Goal: Task Accomplishment & Management: Use online tool/utility

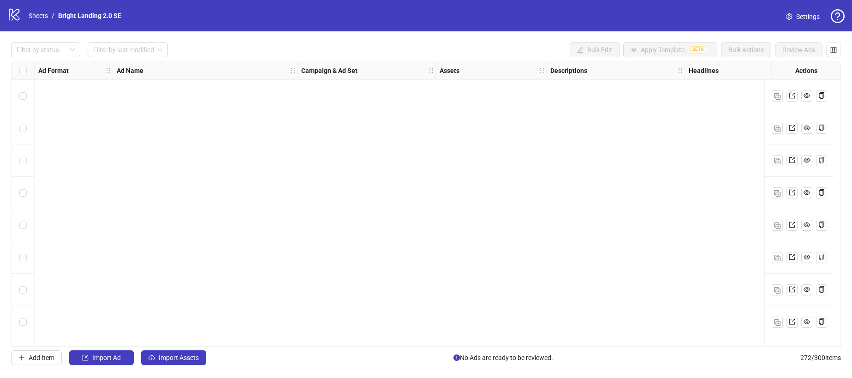
scroll to position [8517, 0]
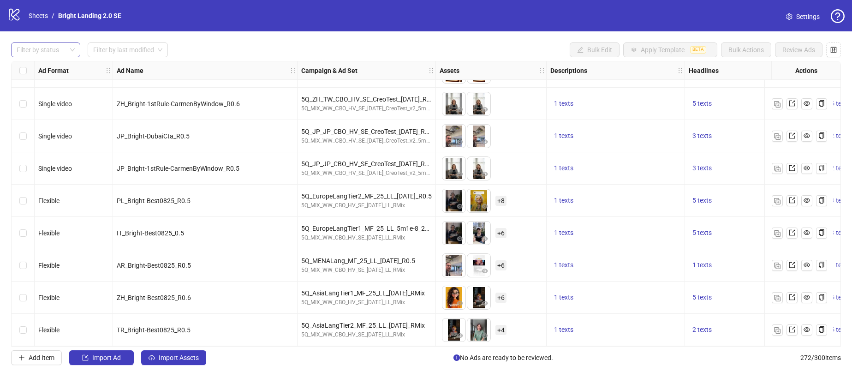
click at [55, 53] on div at bounding box center [41, 49] width 56 height 13
click at [103, 51] on input "search" at bounding box center [123, 50] width 61 height 14
click at [40, 52] on div at bounding box center [41, 49] width 56 height 13
click at [37, 14] on link "Sheets" at bounding box center [38, 16] width 23 height 10
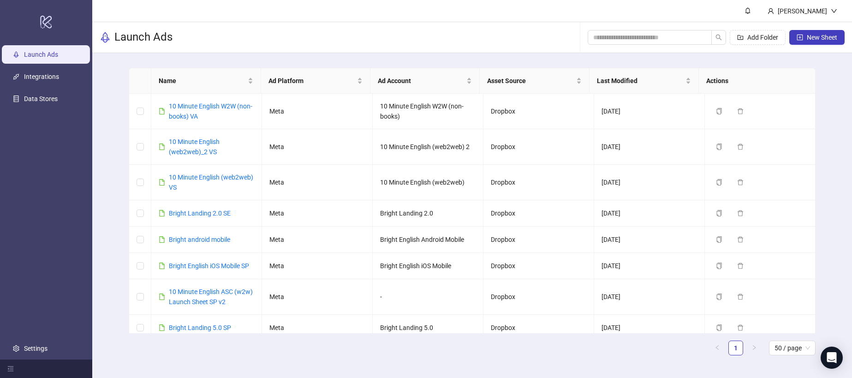
click at [115, 88] on div "Name Ad Platform Ad Account Asset Source Last Modified Actions 10 Minute Englis…" at bounding box center [471, 215] width 759 height 324
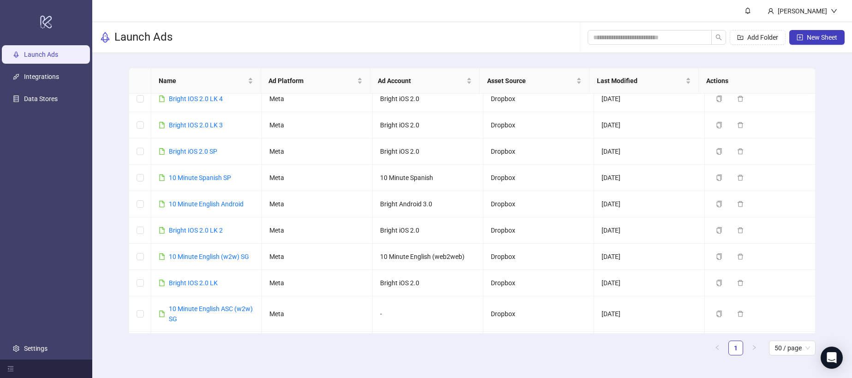
scroll to position [827, 0]
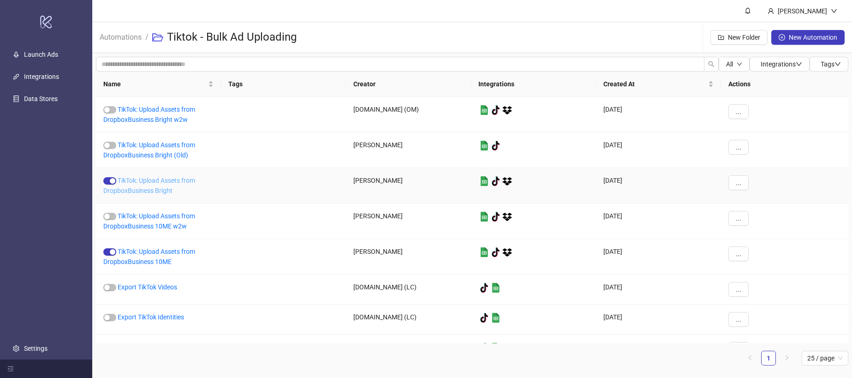
click at [145, 190] on link "TikTok: Upload Assets from DropboxBusiness Bright" at bounding box center [149, 186] width 92 height 18
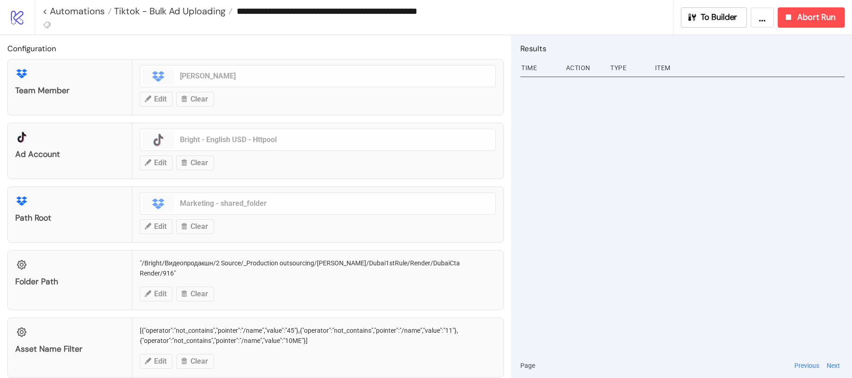
scroll to position [147, 0]
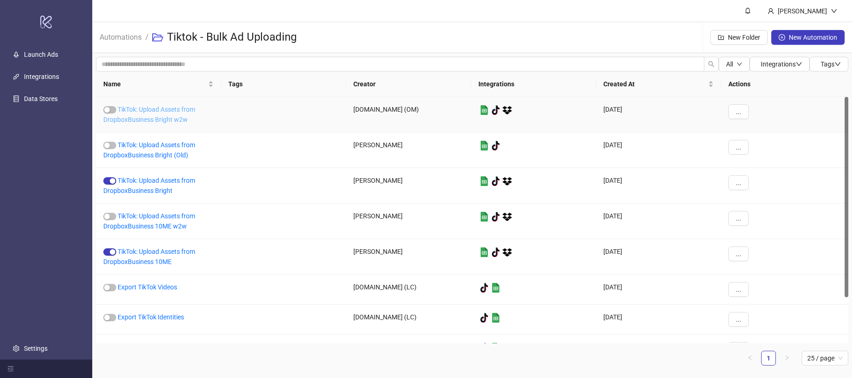
click at [163, 115] on link "TikTok: Upload Assets from DropboxBusiness Bright w2w" at bounding box center [149, 115] width 92 height 18
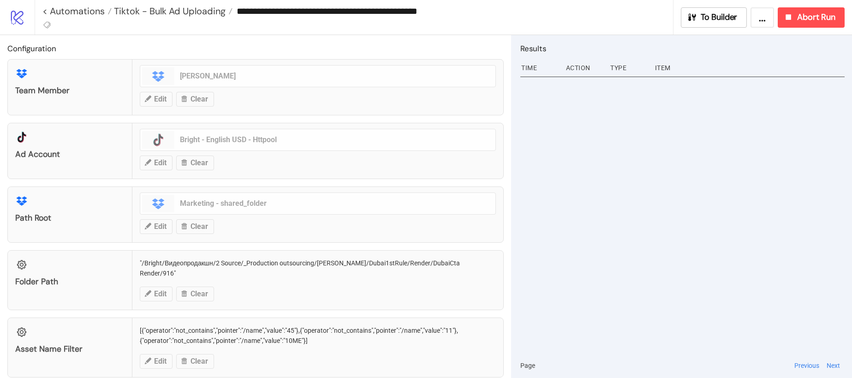
type input "**********"
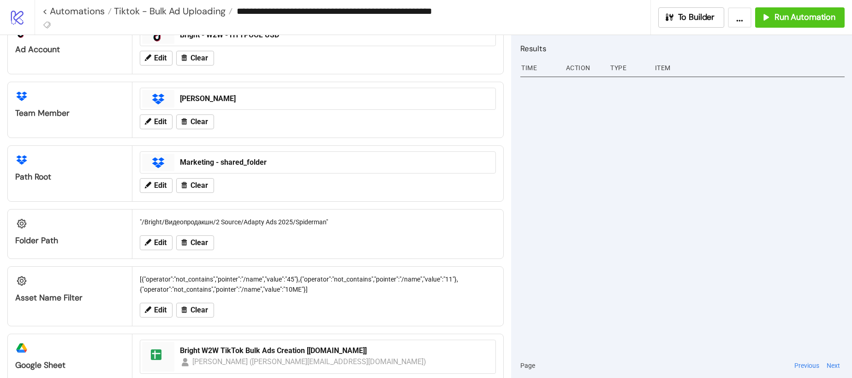
scroll to position [137, 0]
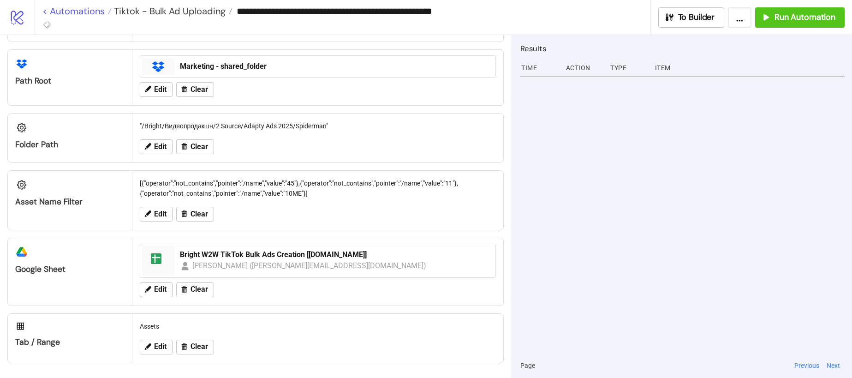
click at [42, 10] on link "< Automations" at bounding box center [76, 10] width 69 height 9
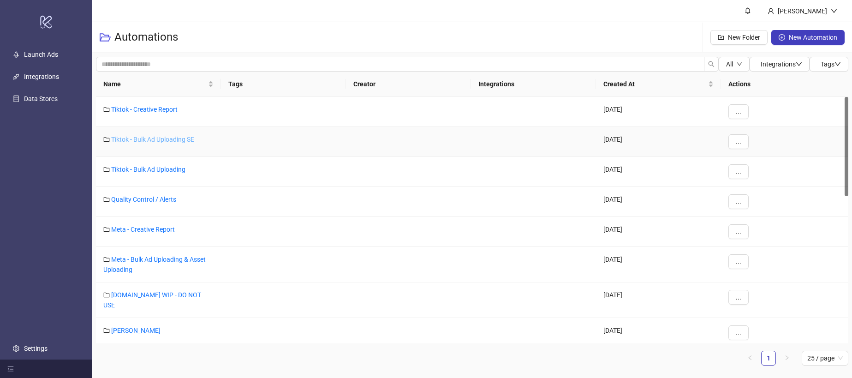
click at [177, 139] on link "Tiktok - Bulk Ad Uploading SE" at bounding box center [152, 139] width 83 height 7
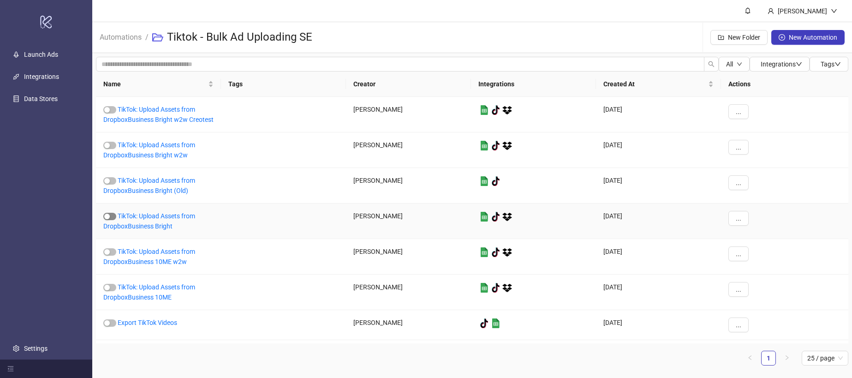
click at [115, 215] on span "button" at bounding box center [109, 216] width 13 height 7
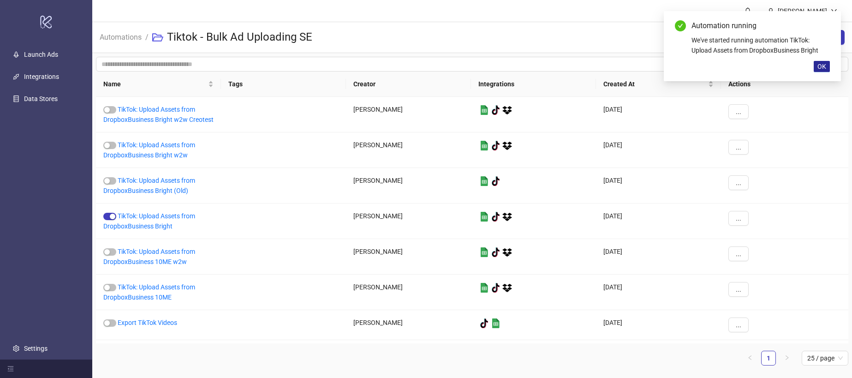
click at [823, 66] on span "OK" at bounding box center [821, 66] width 9 height 7
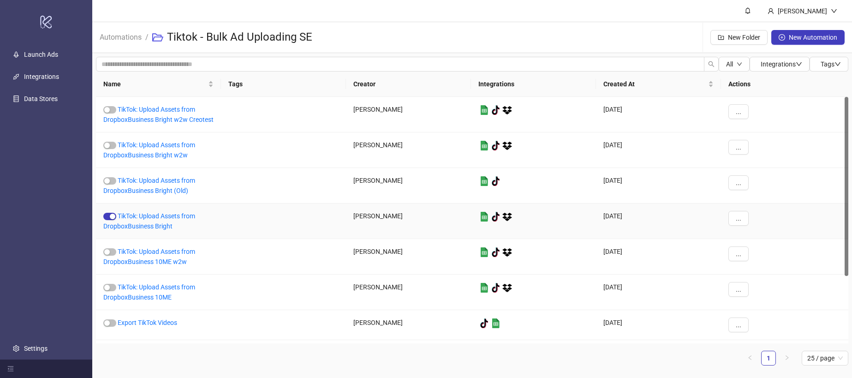
click at [157, 219] on div "TikTok: Upload Assets from DropboxBusiness Bright" at bounding box center [158, 221] width 125 height 36
click at [158, 217] on link "TikTok: Upload Assets from DropboxBusiness Bright" at bounding box center [149, 221] width 92 height 18
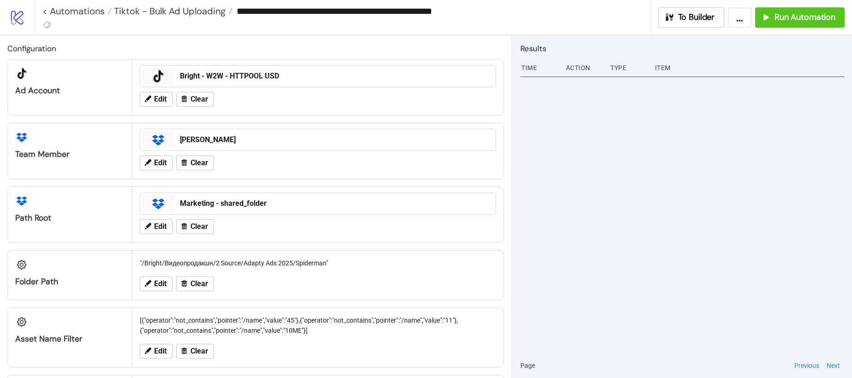
type input "**********"
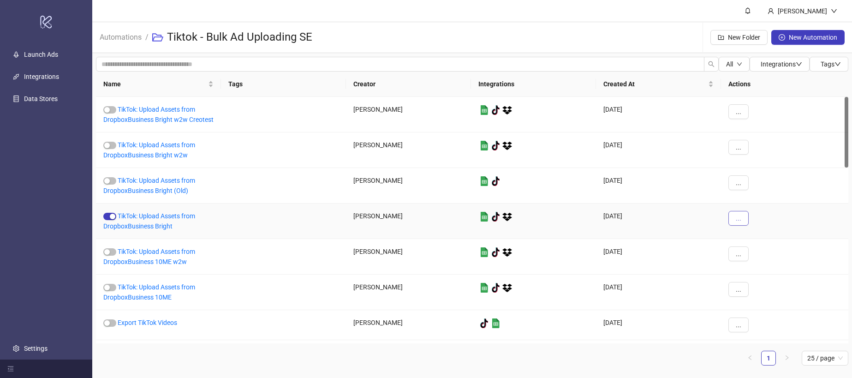
click at [746, 216] on button "..." at bounding box center [738, 218] width 20 height 15
click at [397, 218] on div "[PERSON_NAME]" at bounding box center [408, 221] width 125 height 36
click at [51, 54] on link "Launch Ads" at bounding box center [41, 54] width 34 height 7
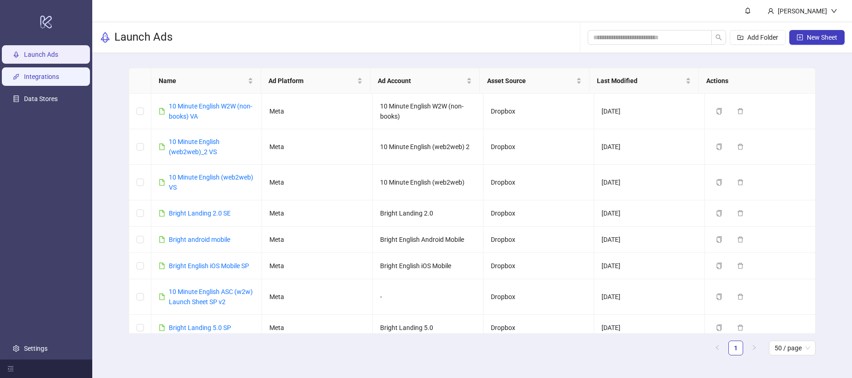
click at [53, 80] on link "Integrations" at bounding box center [41, 76] width 35 height 7
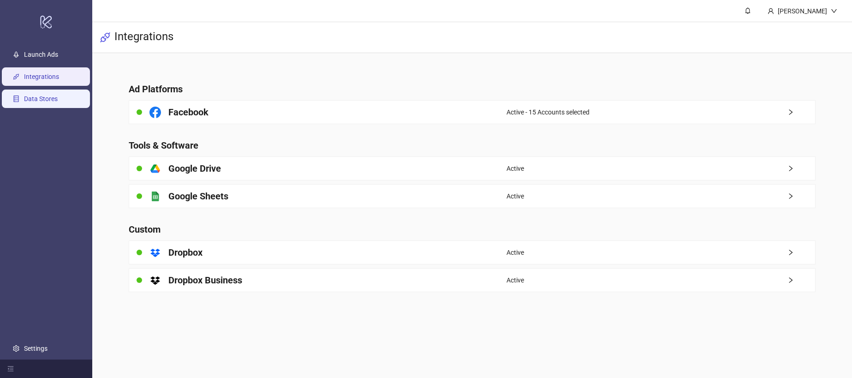
click at [52, 95] on link "Data Stores" at bounding box center [41, 98] width 34 height 7
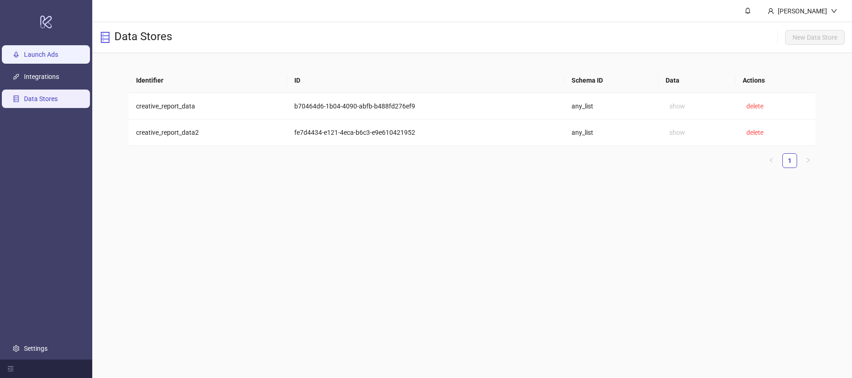
click at [45, 51] on link "Launch Ads" at bounding box center [41, 54] width 34 height 7
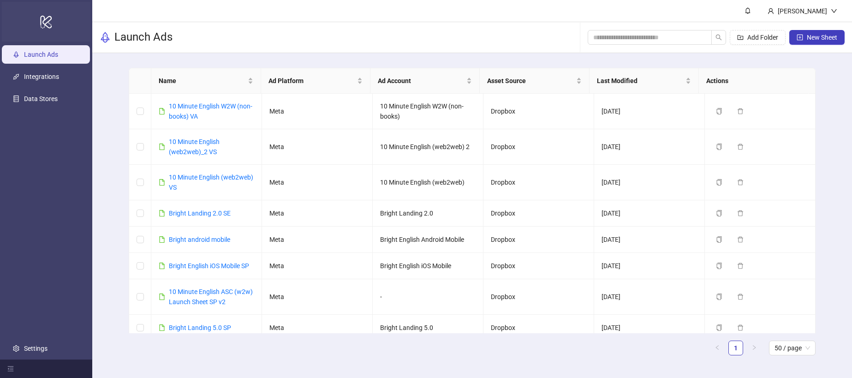
click at [46, 22] on icon "logo/logo-mobile" at bounding box center [46, 22] width 13 height 22
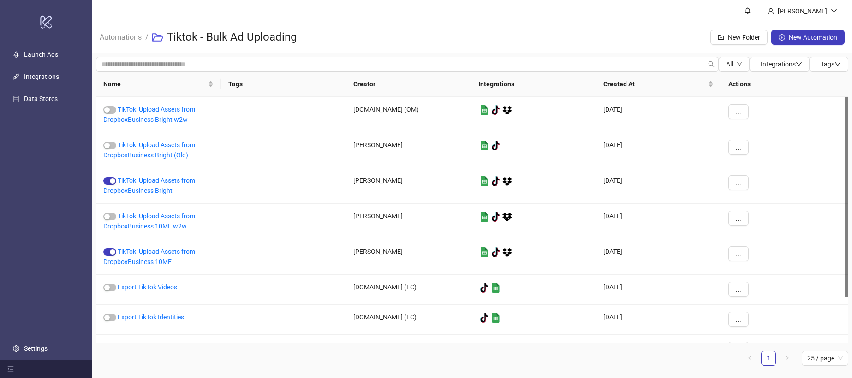
click at [127, 42] on span "Automations" at bounding box center [121, 37] width 42 height 12
click at [128, 38] on link "Automations" at bounding box center [121, 36] width 46 height 10
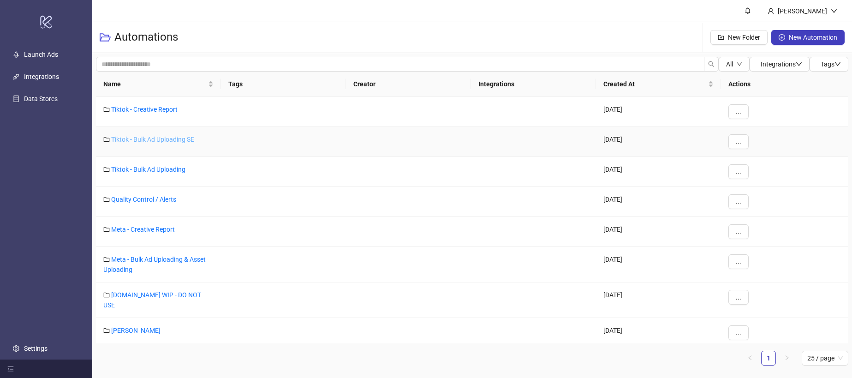
click at [142, 138] on link "Tiktok - Bulk Ad Uploading SE" at bounding box center [152, 139] width 83 height 7
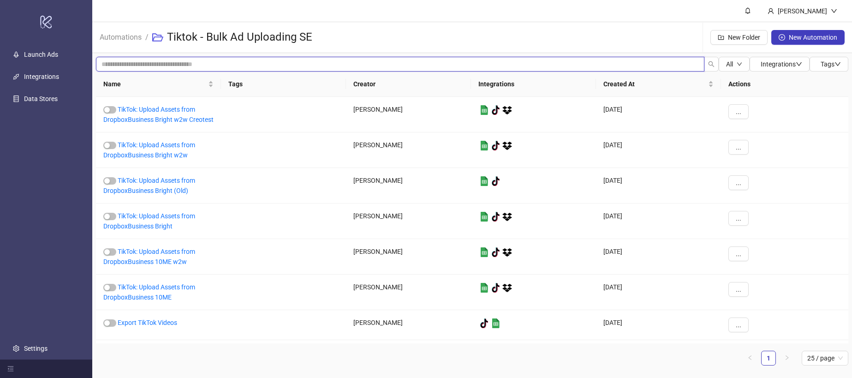
click at [182, 64] on input "search" at bounding box center [400, 64] width 608 height 15
click at [643, 66] on input "search" at bounding box center [400, 64] width 608 height 15
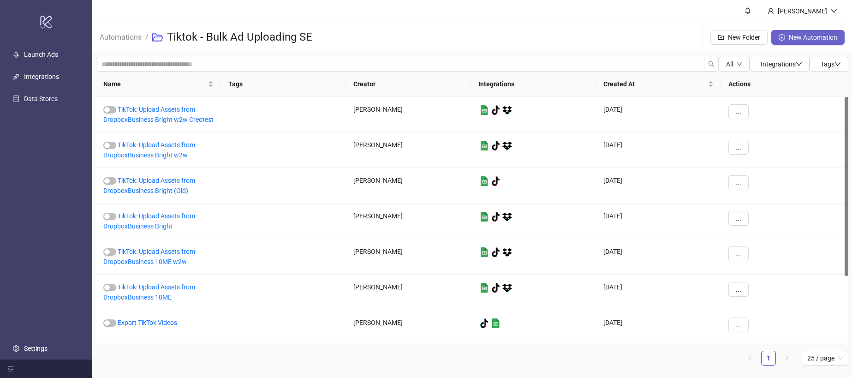
click at [804, 37] on span "New Automation" at bounding box center [813, 37] width 48 height 7
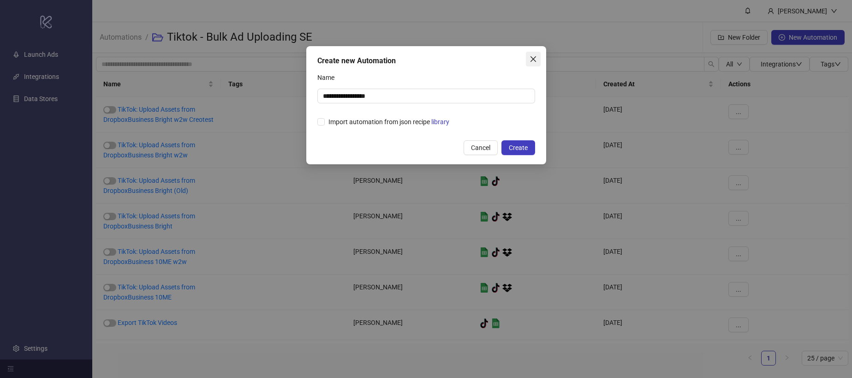
click at [531, 65] on button "Close" at bounding box center [533, 59] width 15 height 15
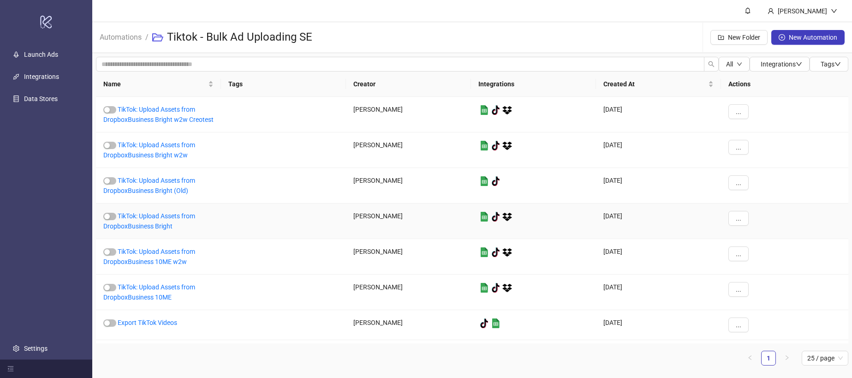
drag, startPoint x: 409, startPoint y: 217, endPoint x: 349, endPoint y: 218, distance: 60.4
click at [349, 218] on div "[PERSON_NAME]" at bounding box center [408, 221] width 125 height 36
click at [400, 218] on div "[PERSON_NAME]" at bounding box center [408, 221] width 125 height 36
click at [174, 116] on link "TikTok: Upload Assets from DropboxBusiness Bright w2w Creotest" at bounding box center [158, 115] width 110 height 18
click at [169, 145] on link "TikTok: Upload Assets from DropboxBusiness Bright w2w" at bounding box center [149, 150] width 92 height 18
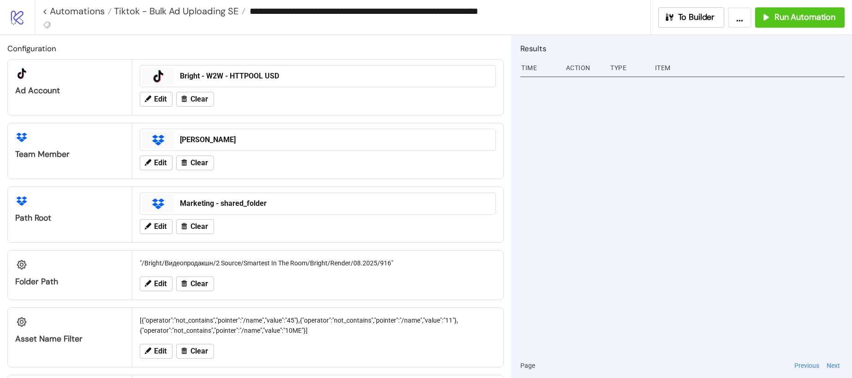
type input "**********"
click at [310, 267] on div ""/Bright/Видеопродакшн/2 Source/Adapty Ads 2025/Spiderman"" at bounding box center [317, 263] width 363 height 18
click at [160, 284] on span "Edit" at bounding box center [160, 283] width 12 height 8
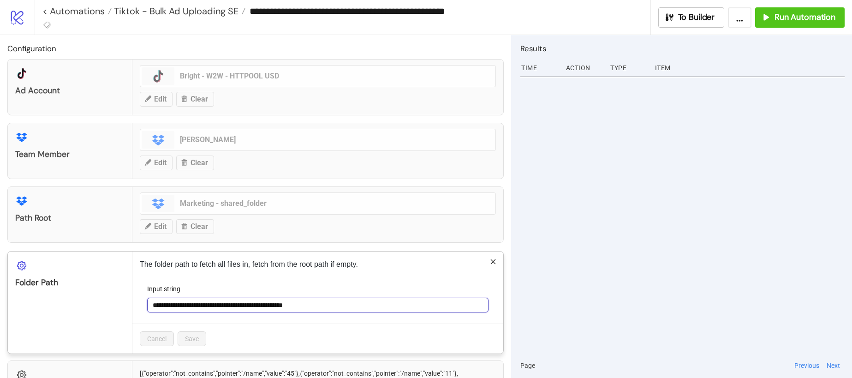
drag, startPoint x: 344, startPoint y: 305, endPoint x: 254, endPoint y: 307, distance: 90.4
click at [254, 307] on input "**********" at bounding box center [317, 304] width 341 height 15
paste input "text"
type input "**********"
click at [195, 338] on span "Save" at bounding box center [192, 338] width 14 height 7
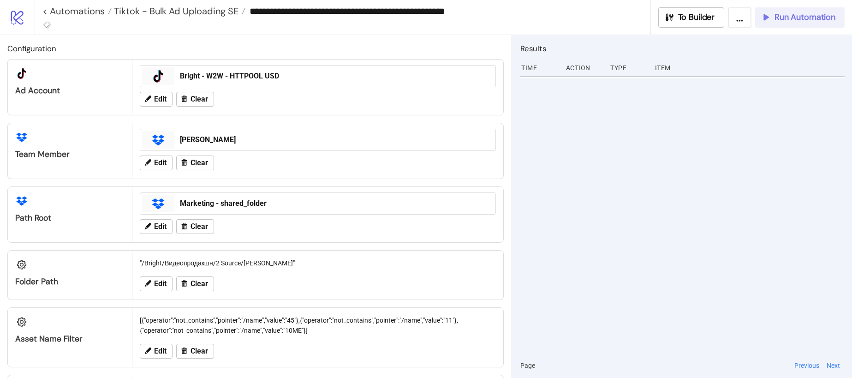
click at [785, 18] on span "Run Automation" at bounding box center [804, 17] width 61 height 11
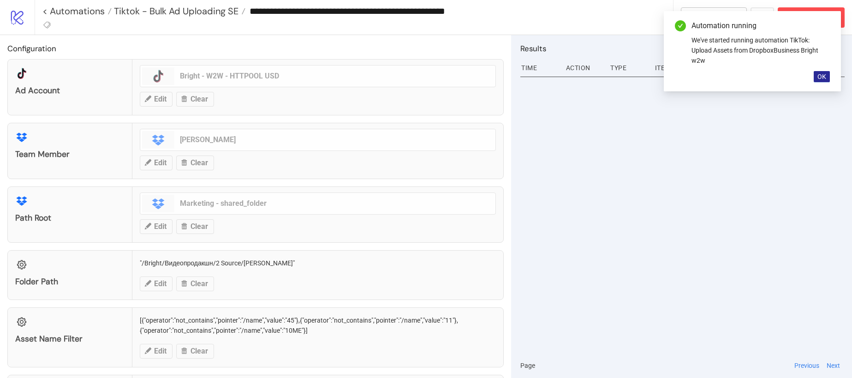
click at [817, 74] on span "OK" at bounding box center [821, 76] width 9 height 7
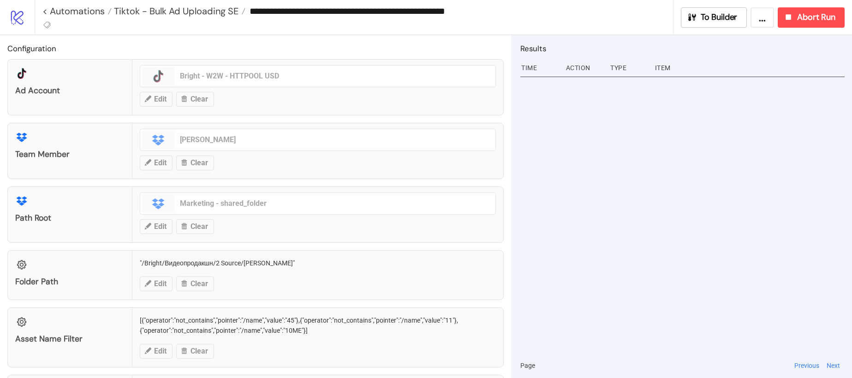
click at [684, 209] on div at bounding box center [682, 213] width 324 height 279
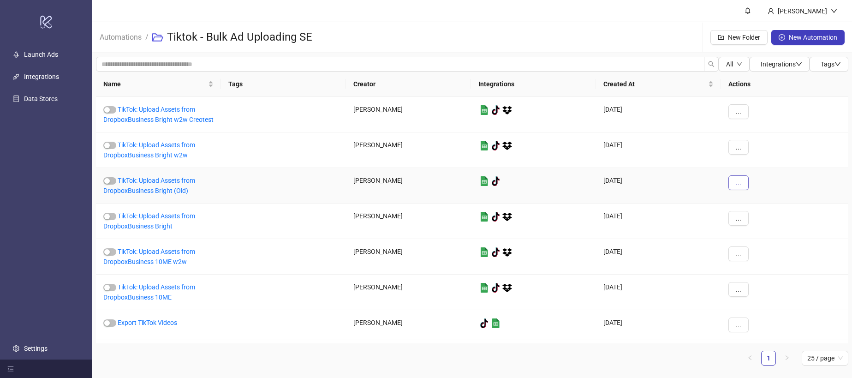
click at [733, 181] on button "..." at bounding box center [738, 182] width 20 height 15
click at [758, 276] on span "Delete" at bounding box center [759, 275] width 27 height 10
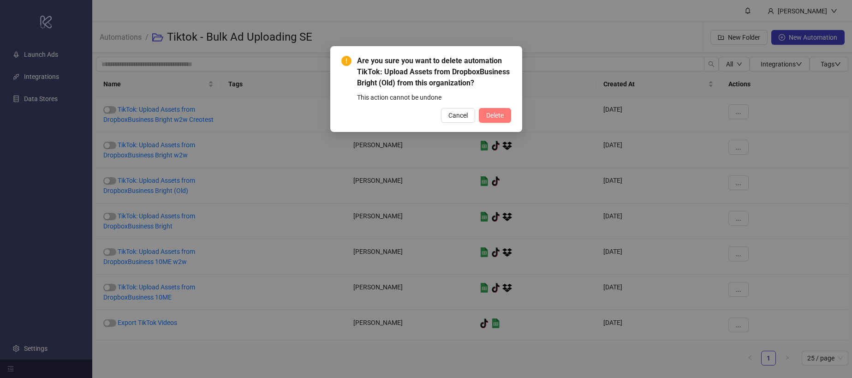
click at [501, 115] on span "Delete" at bounding box center [495, 115] width 18 height 7
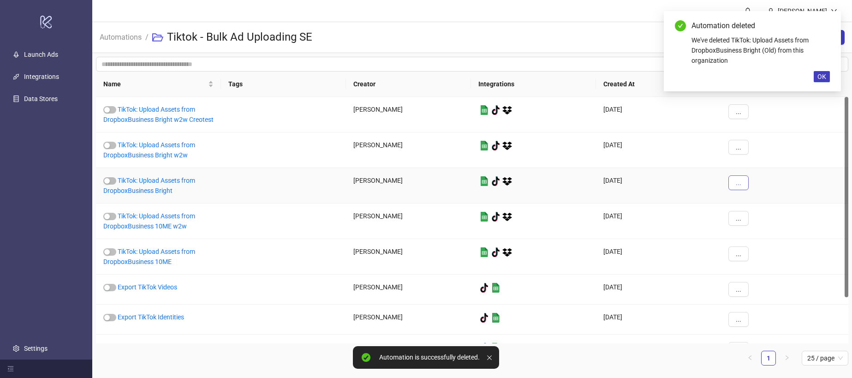
click at [737, 181] on span "..." at bounding box center [738, 182] width 6 height 7
click at [761, 279] on span "Delete" at bounding box center [759, 275] width 27 height 10
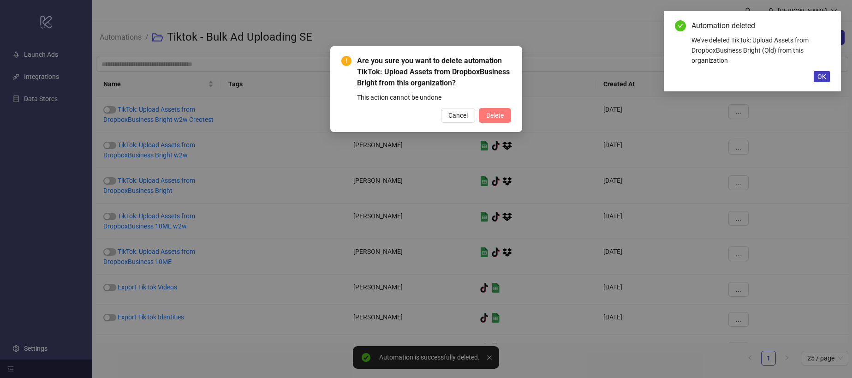
click at [499, 113] on span "Delete" at bounding box center [495, 115] width 18 height 7
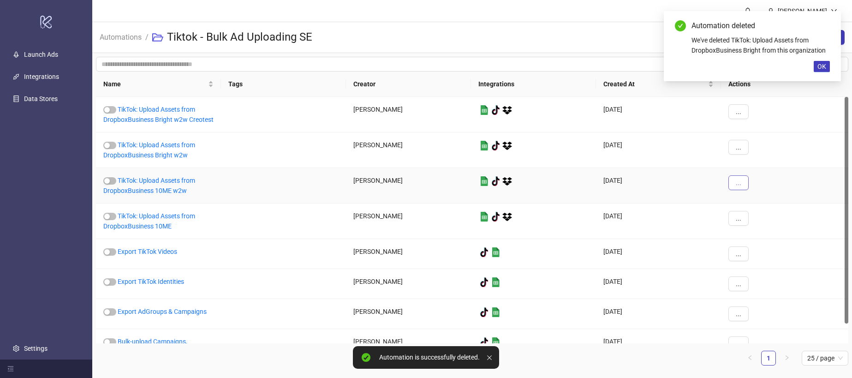
click at [731, 183] on button "..." at bounding box center [738, 182] width 20 height 15
click at [764, 277] on span "Delete" at bounding box center [759, 275] width 27 height 10
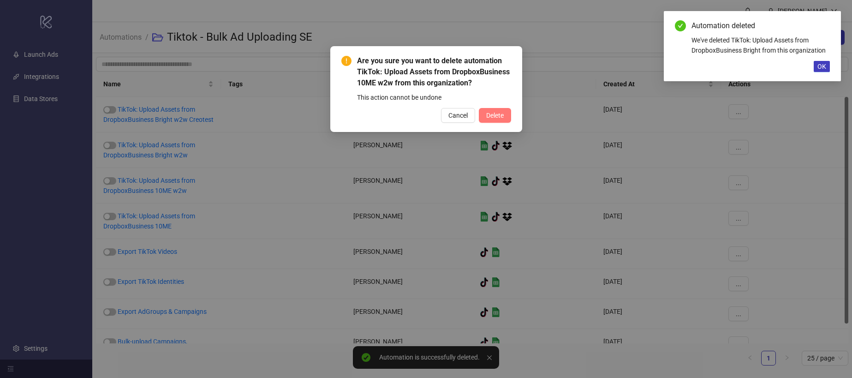
click at [503, 114] on button "Delete" at bounding box center [495, 115] width 32 height 15
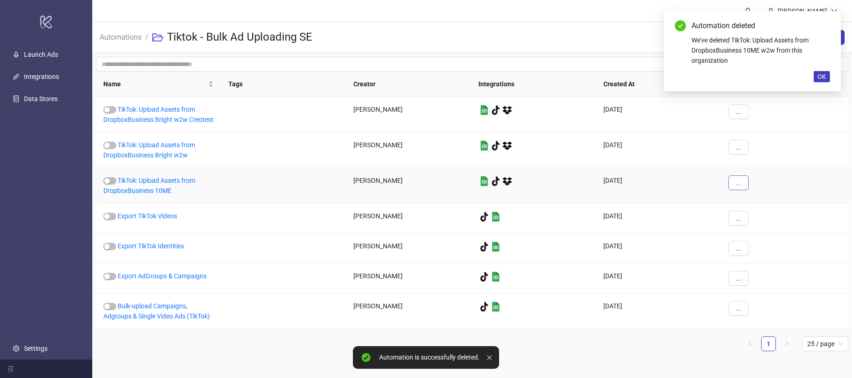
click at [733, 181] on button "..." at bounding box center [738, 182] width 20 height 15
click at [757, 273] on span "Delete" at bounding box center [759, 275] width 27 height 10
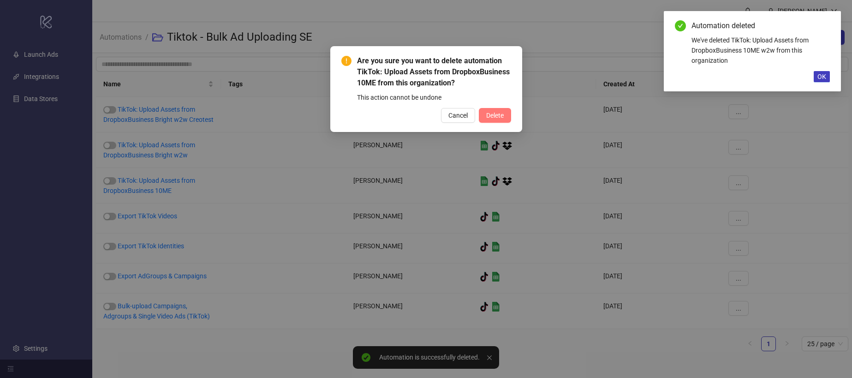
click at [499, 115] on span "Delete" at bounding box center [495, 115] width 18 height 7
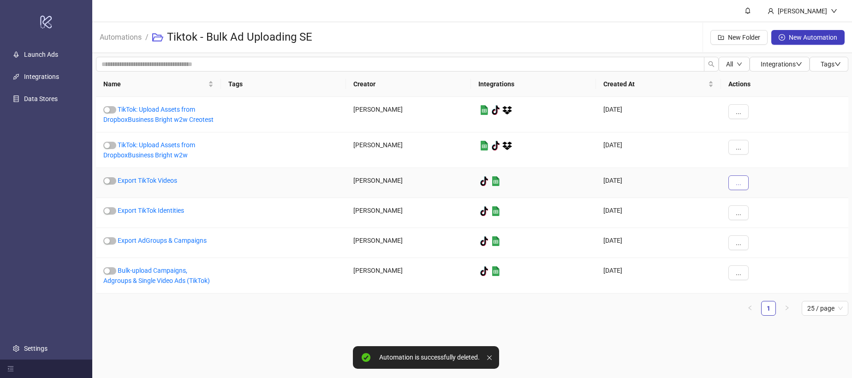
click at [740, 183] on span "..." at bounding box center [738, 182] width 6 height 7
click at [762, 277] on span "Delete" at bounding box center [759, 275] width 27 height 10
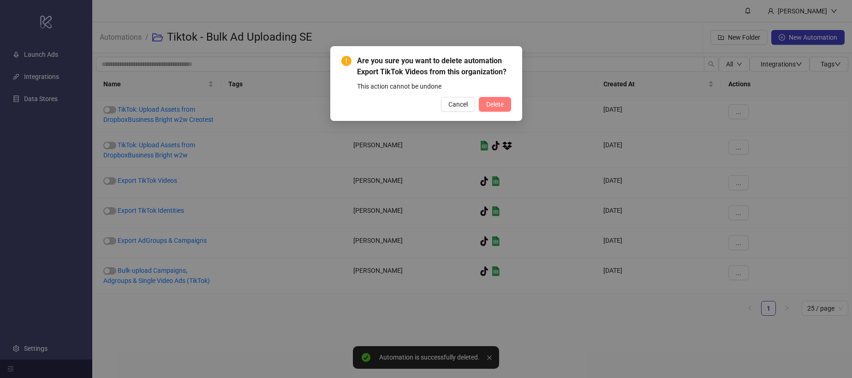
click at [497, 104] on span "Delete" at bounding box center [495, 104] width 18 height 7
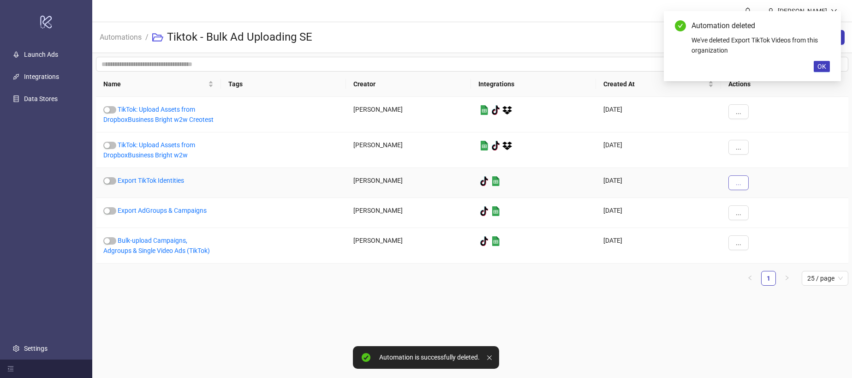
click at [745, 180] on button "..." at bounding box center [738, 182] width 20 height 15
click at [763, 273] on span "Delete" at bounding box center [759, 275] width 27 height 10
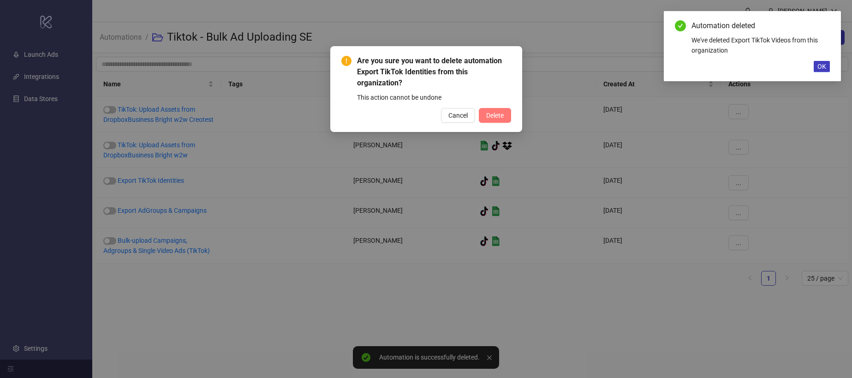
click at [499, 117] on span "Delete" at bounding box center [495, 115] width 18 height 7
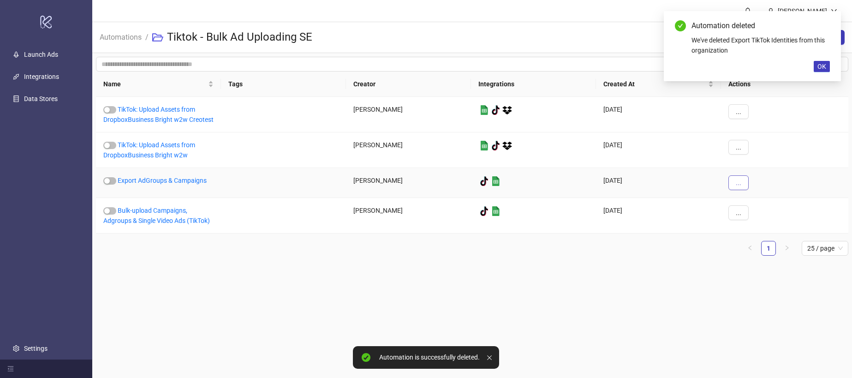
click at [742, 185] on button "..." at bounding box center [738, 182] width 20 height 15
click at [758, 273] on span "Delete" at bounding box center [759, 275] width 27 height 10
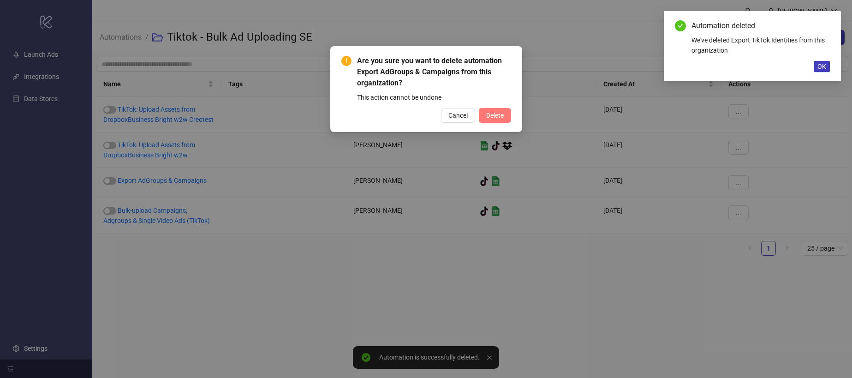
click at [494, 118] on span "Delete" at bounding box center [495, 115] width 18 height 7
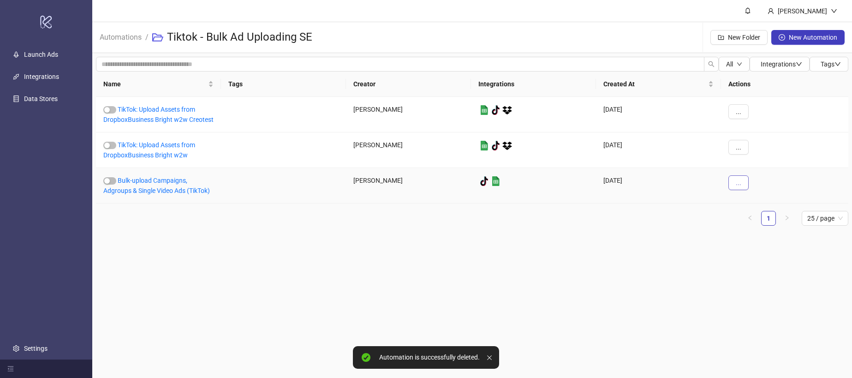
click at [741, 185] on button "..." at bounding box center [738, 182] width 20 height 15
click at [766, 274] on span "Delete" at bounding box center [759, 275] width 27 height 10
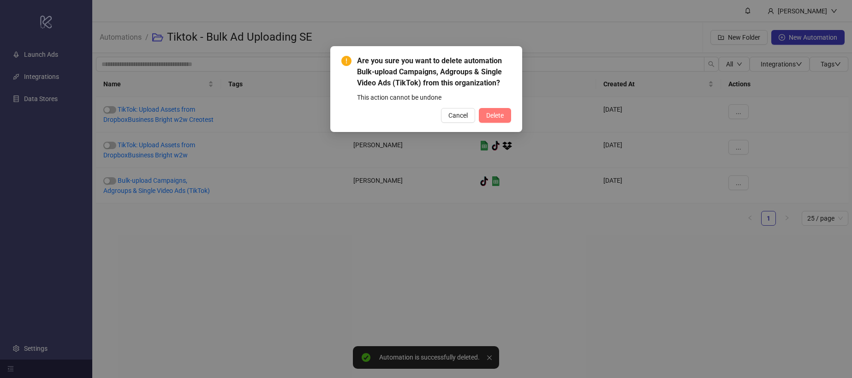
click at [502, 118] on span "Delete" at bounding box center [495, 115] width 18 height 7
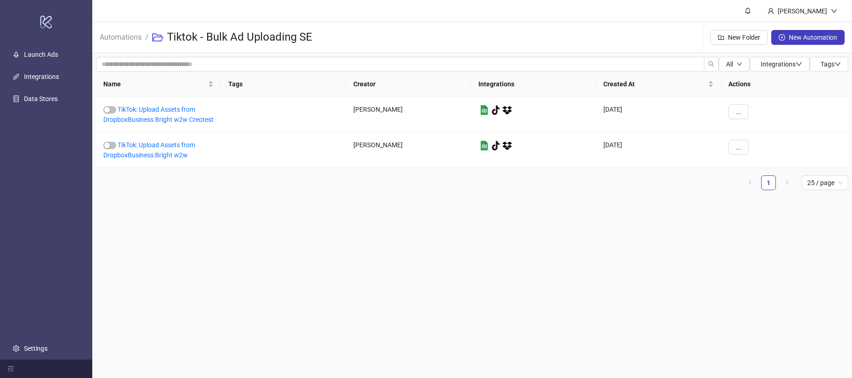
click at [237, 229] on main "Ekaterina Semina Automations / Tiktok - Bulk Ad Uploading SE New Folder New Aut…" at bounding box center [471, 189] width 759 height 378
click at [166, 151] on link "TikTok: Upload Assets from DropboxBusiness Bright w2w" at bounding box center [149, 150] width 92 height 18
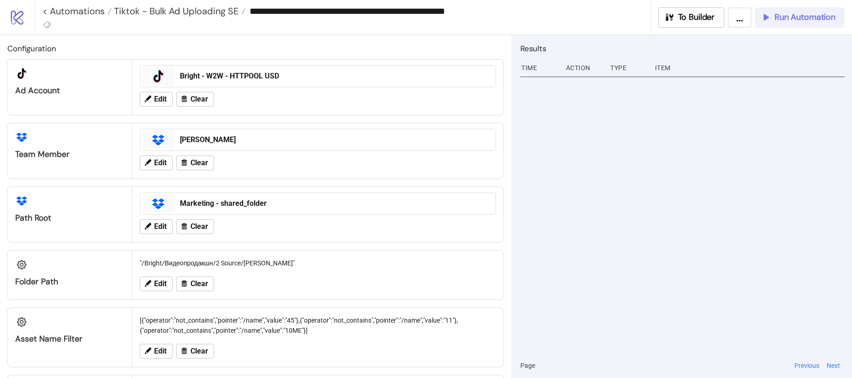
click at [814, 12] on span "Run Automation" at bounding box center [804, 17] width 61 height 11
